Goal: Navigation & Orientation: Find specific page/section

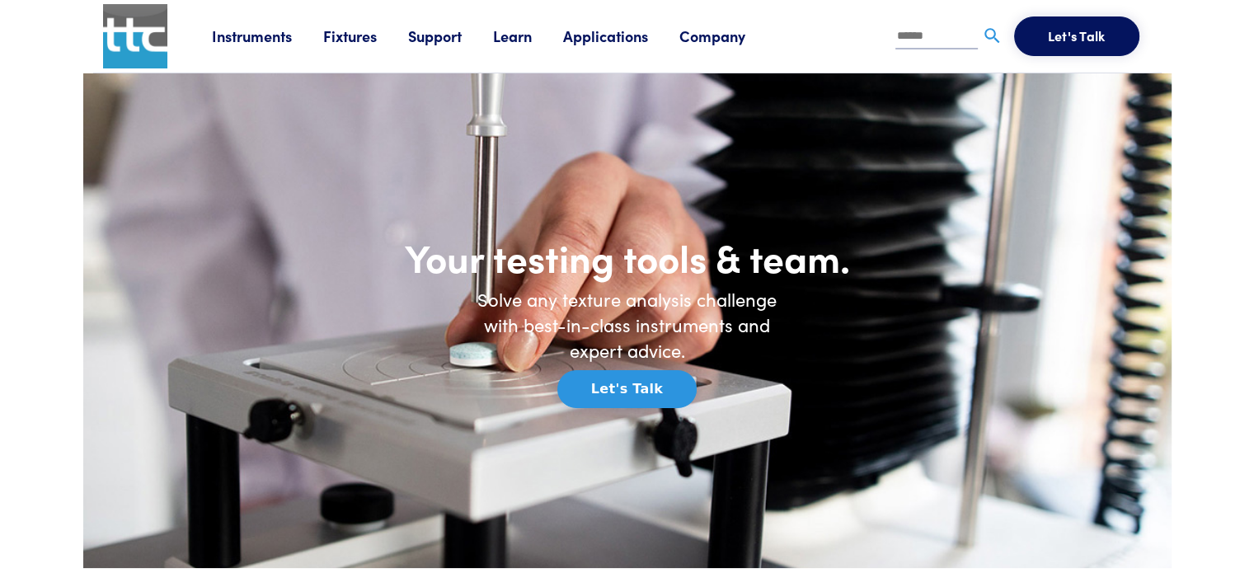
click at [241, 37] on link "Instruments" at bounding box center [267, 36] width 111 height 21
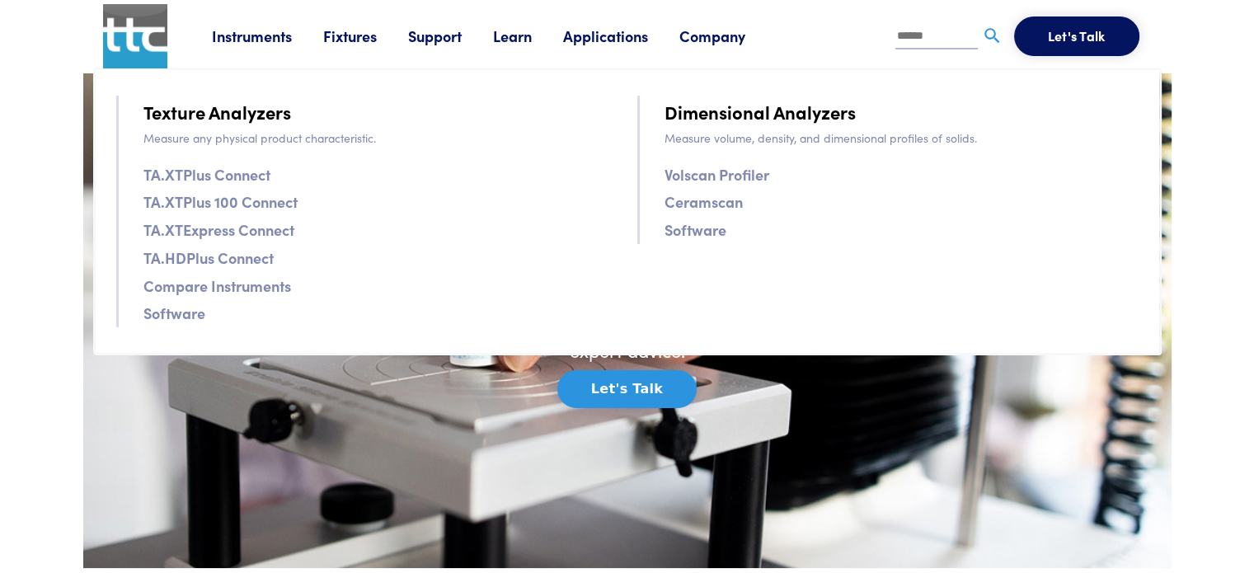
click at [241, 37] on link "Instruments" at bounding box center [267, 36] width 111 height 21
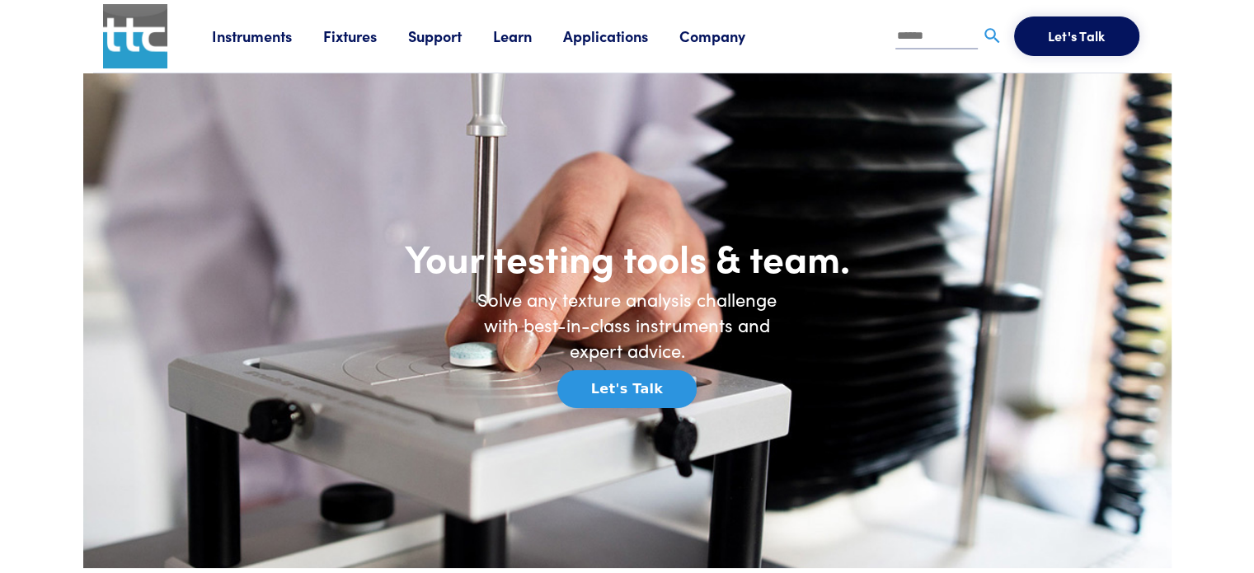
click at [241, 37] on link "Instruments" at bounding box center [267, 36] width 111 height 21
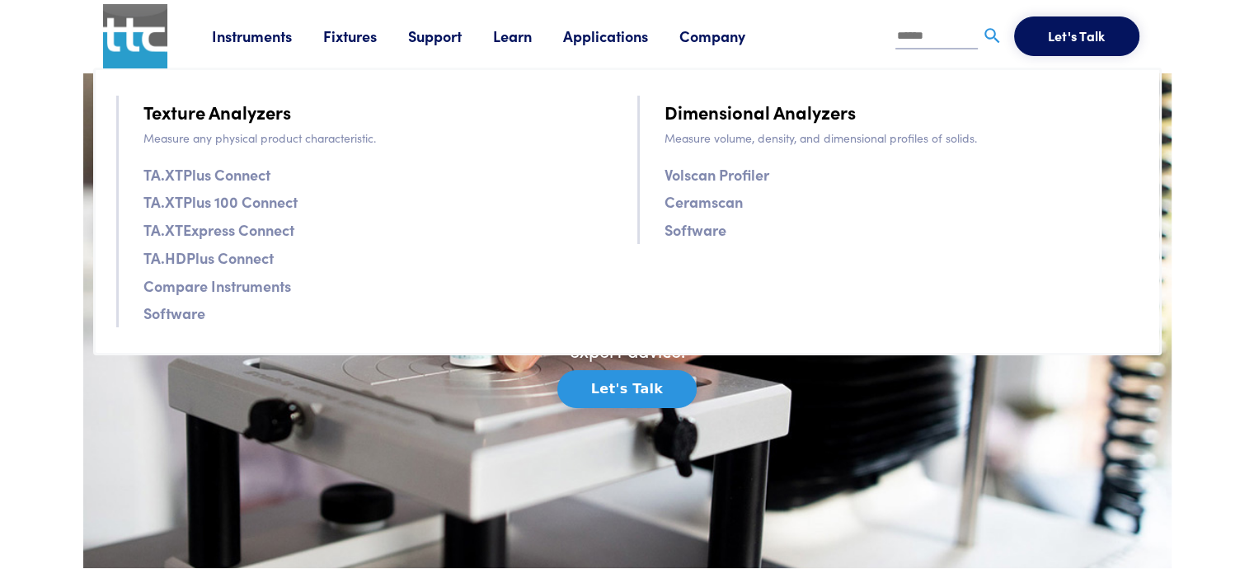
click at [363, 38] on link "Fixtures" at bounding box center [365, 36] width 85 height 21
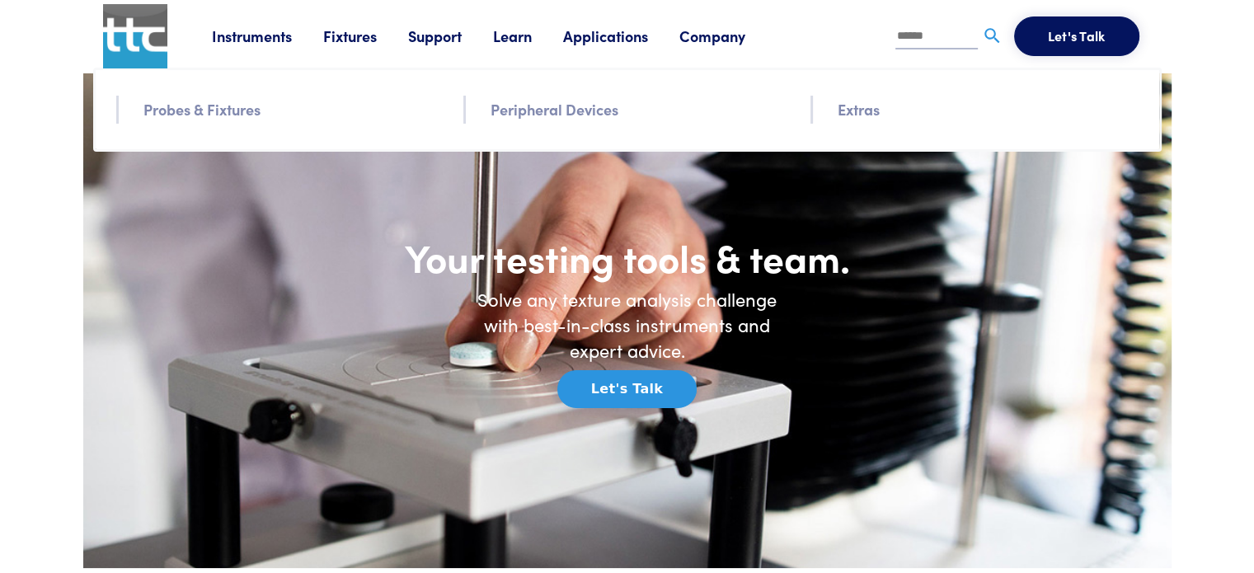
click at [236, 108] on link "Probes & Fixtures" at bounding box center [201, 109] width 117 height 24
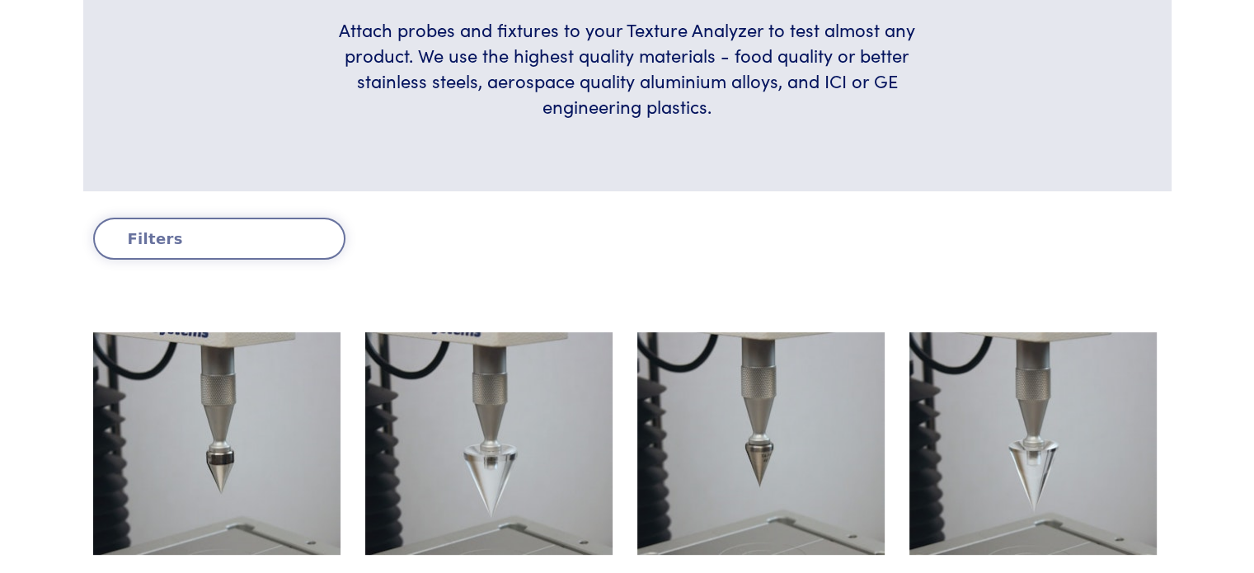
scroll to position [247, 0]
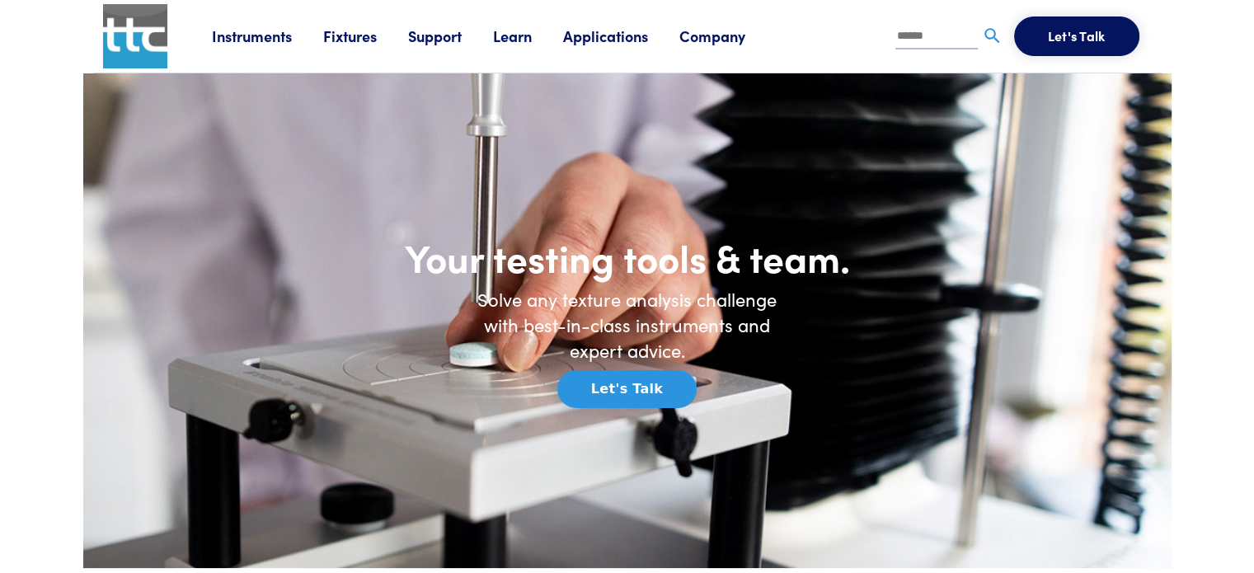
click at [465, 40] on link "Support" at bounding box center [450, 36] width 85 height 21
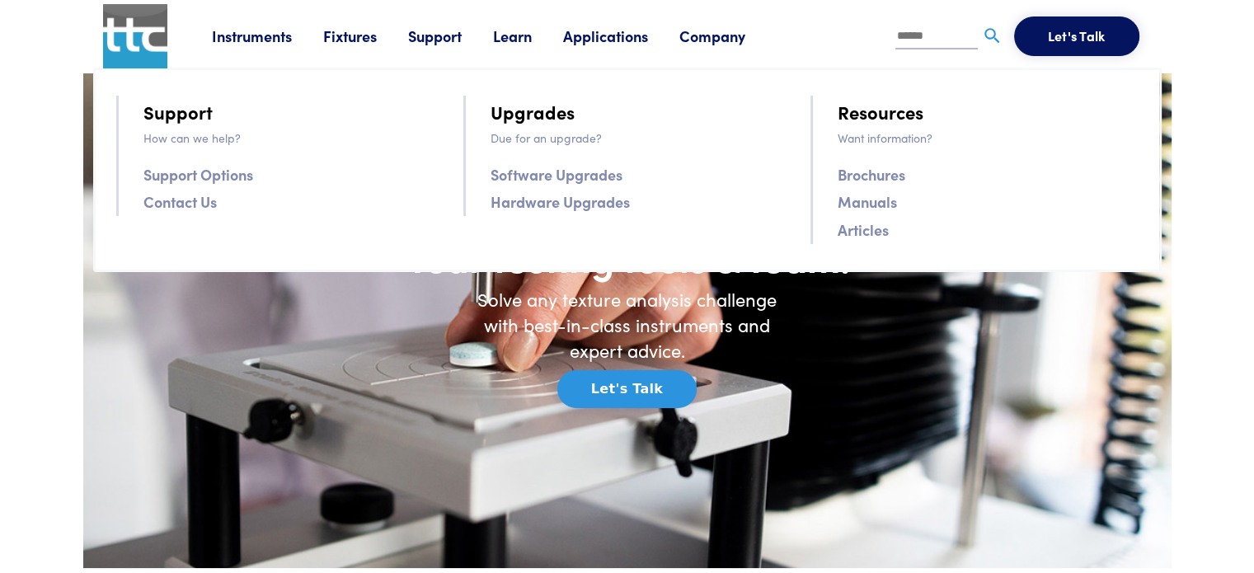
click at [605, 32] on link "Applications" at bounding box center [621, 36] width 116 height 21
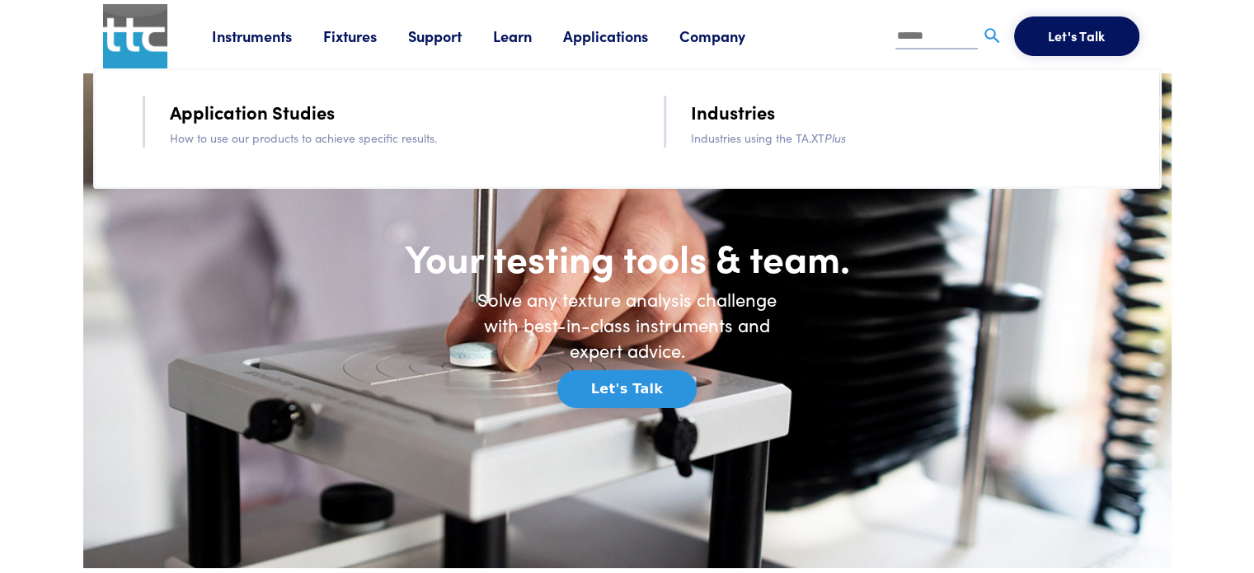
click at [732, 35] on link "Company" at bounding box center [727, 36] width 97 height 21
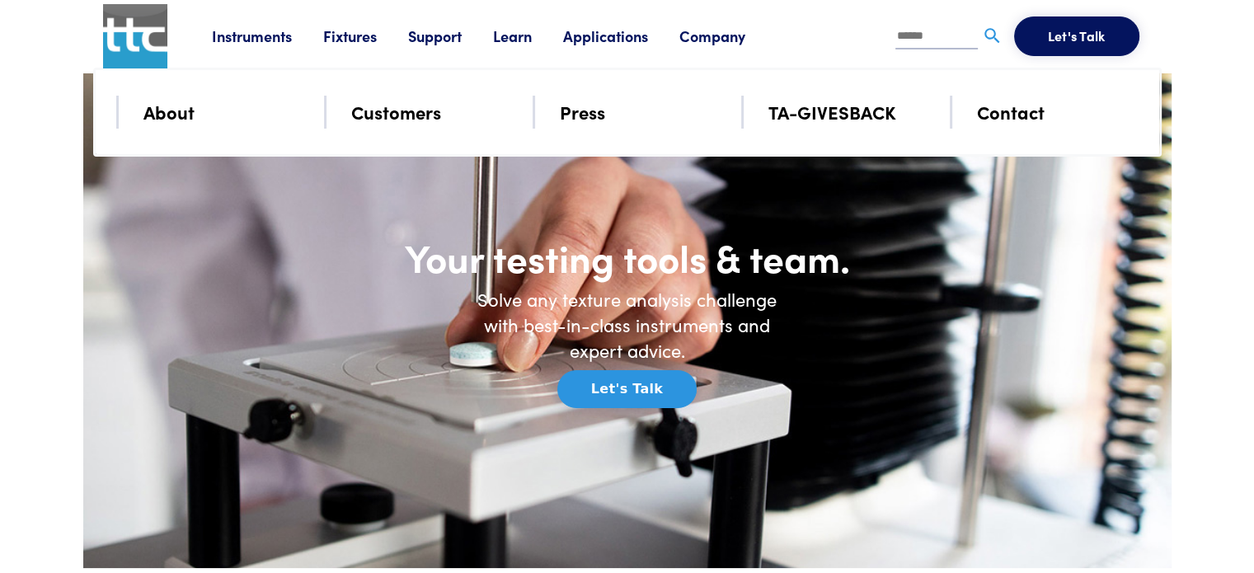
click at [833, 115] on link "TA-GIVESBACK" at bounding box center [832, 111] width 128 height 29
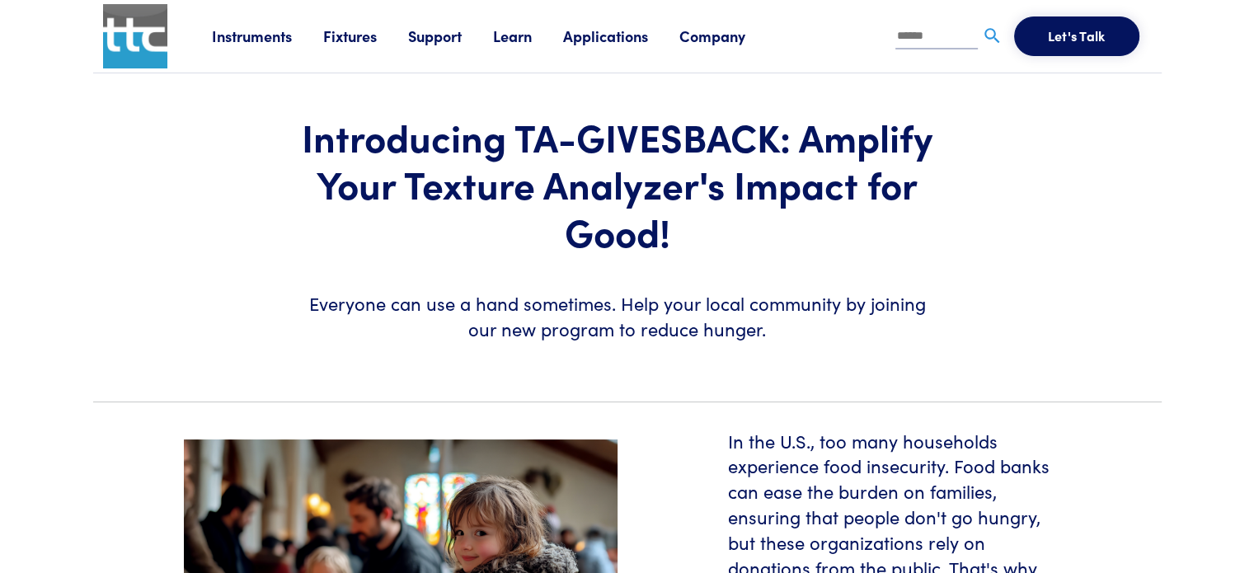
drag, startPoint x: 289, startPoint y: 44, endPoint x: 284, endPoint y: 31, distance: 13.6
click at [289, 45] on link "Instruments" at bounding box center [267, 36] width 111 height 21
